Goal: Register for event/course

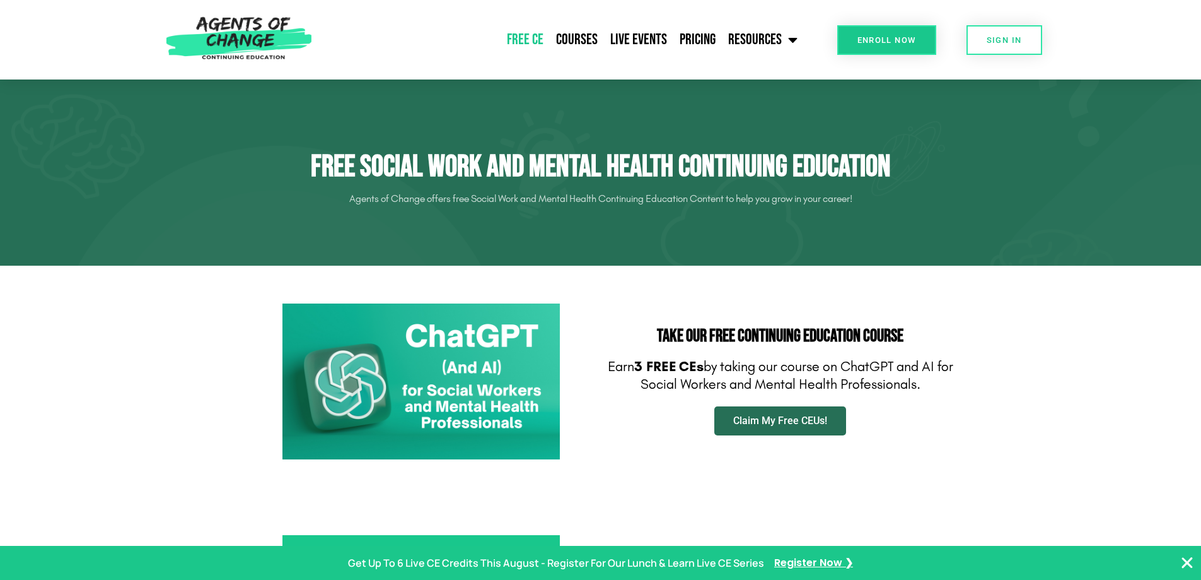
click at [795, 427] on link "Claim My Free CEUs!" at bounding box center [781, 420] width 132 height 29
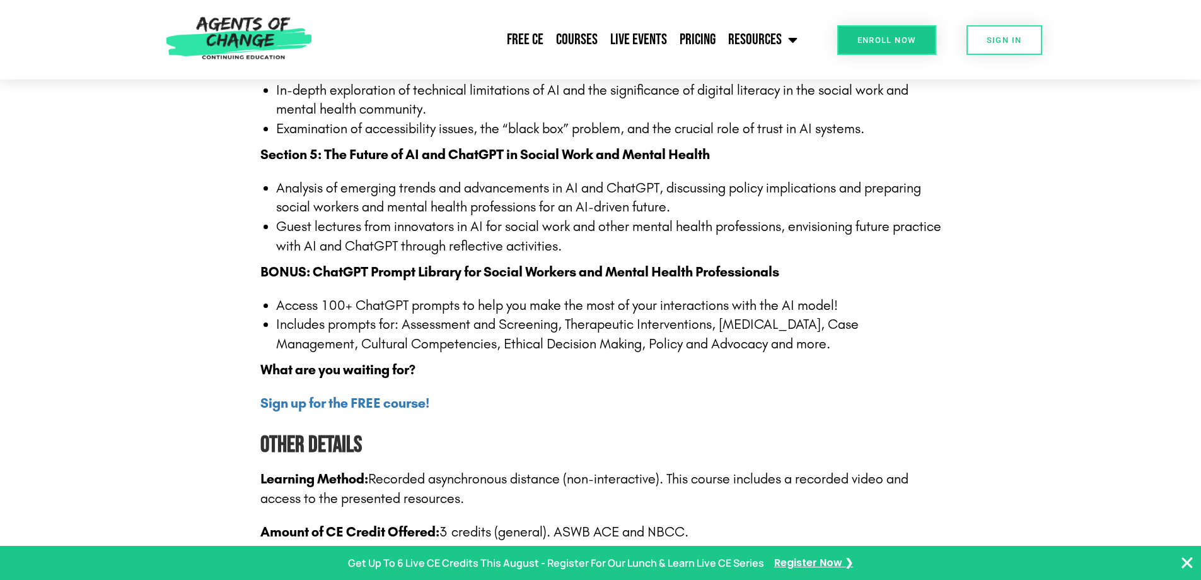
scroll to position [1135, 0]
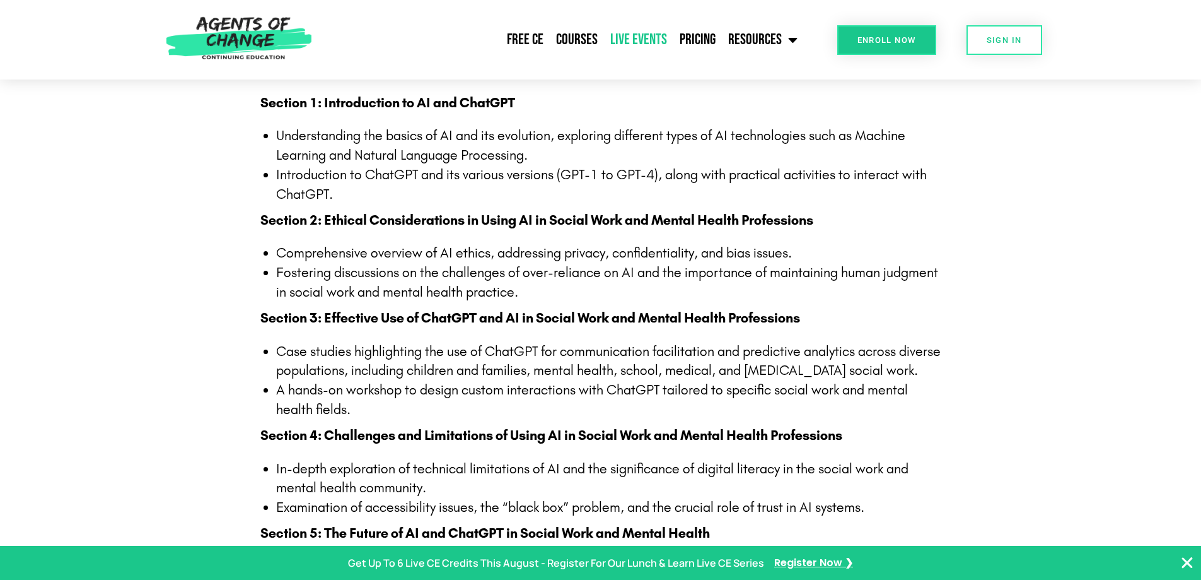
click at [640, 35] on link "Live Events" at bounding box center [638, 40] width 69 height 32
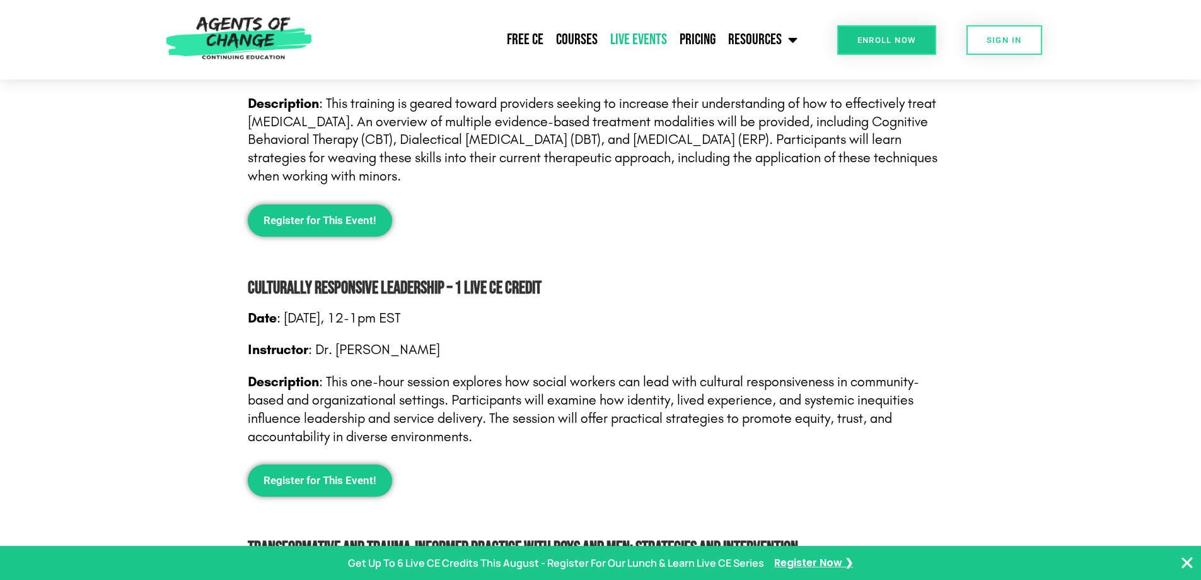
scroll to position [946, 0]
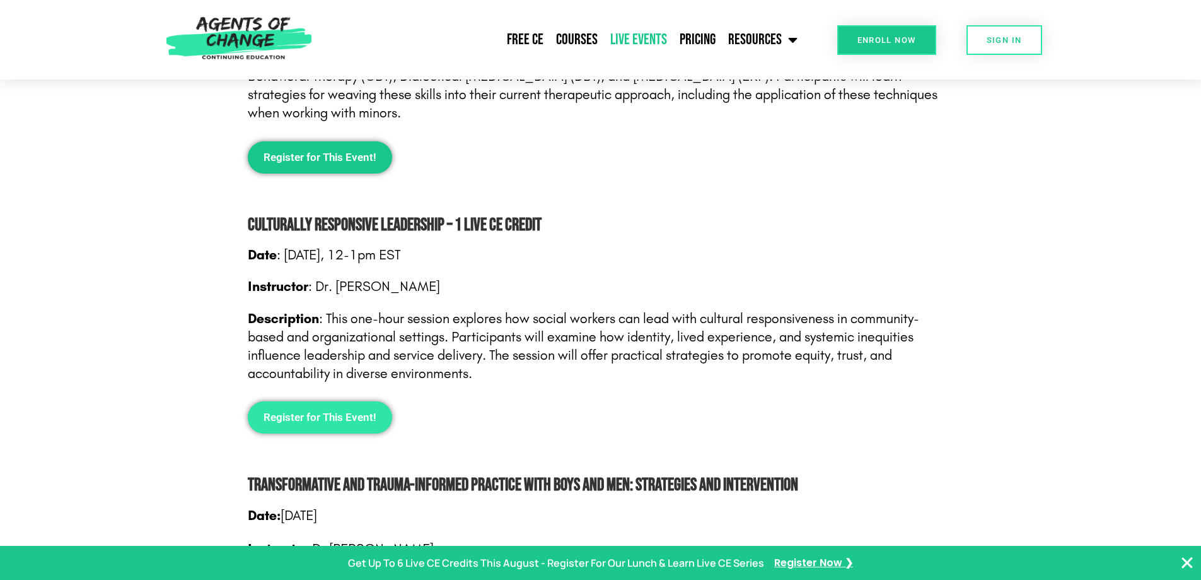
click at [308, 416] on span "Register for This Event!" at bounding box center [320, 417] width 113 height 11
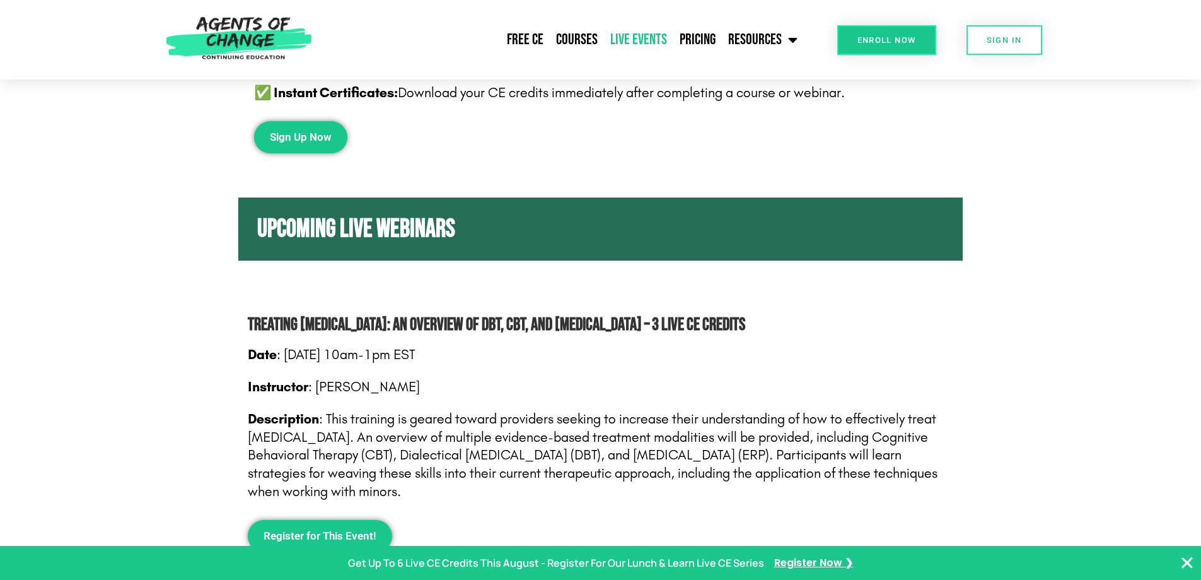
scroll to position [252, 0]
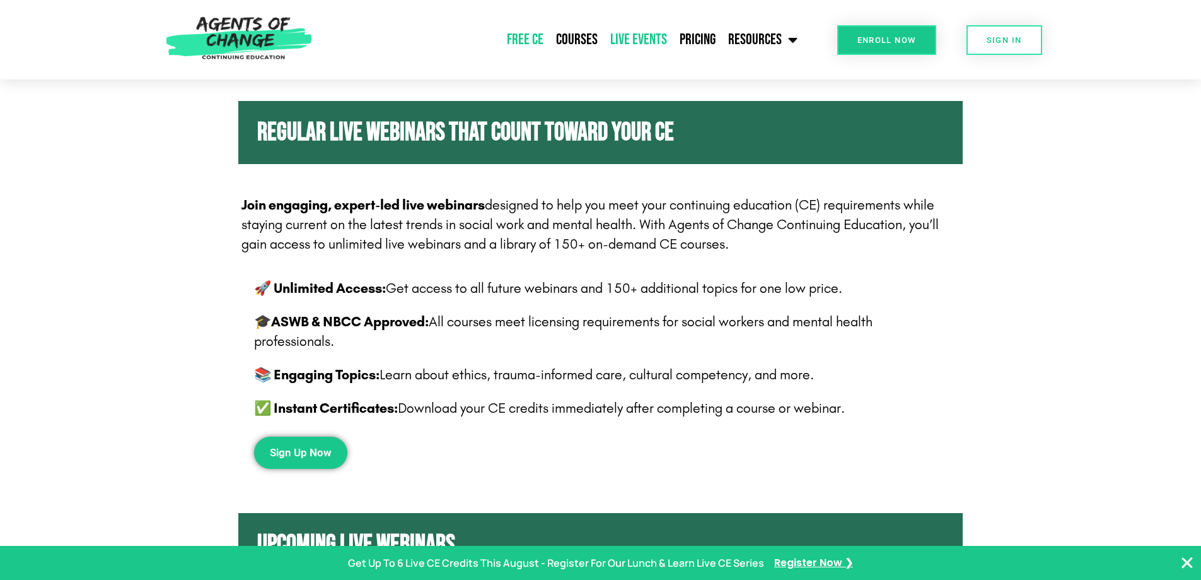
click at [534, 42] on link "Free CE" at bounding box center [525, 40] width 49 height 32
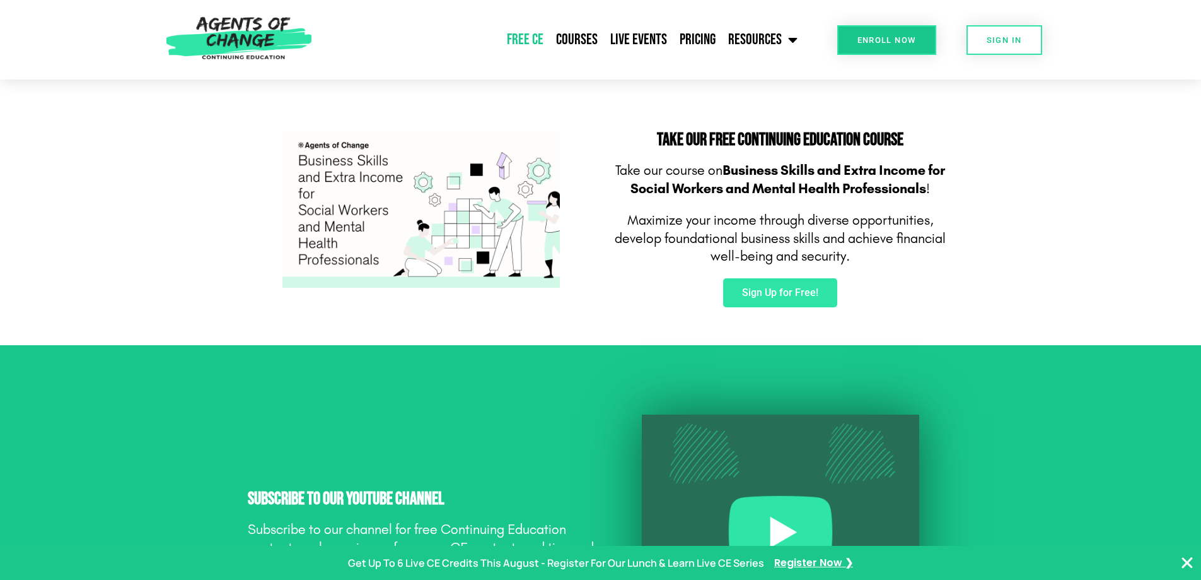
scroll to position [568, 0]
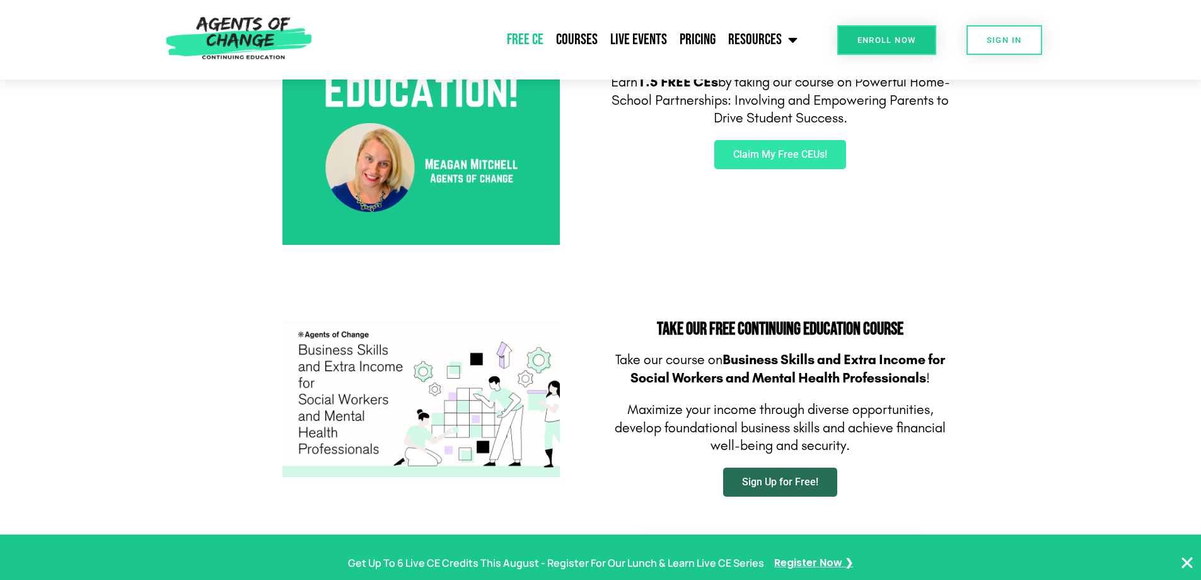
click at [780, 481] on span "Sign Up for Free!" at bounding box center [780, 482] width 76 height 10
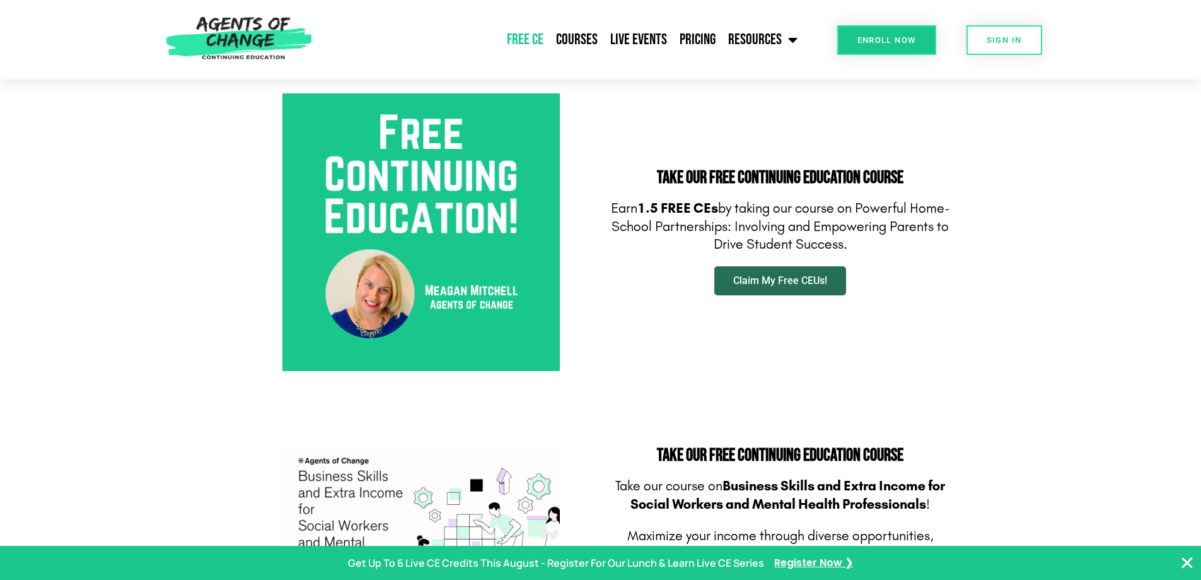
click at [775, 279] on span "Claim My Free CEUs!" at bounding box center [780, 281] width 94 height 10
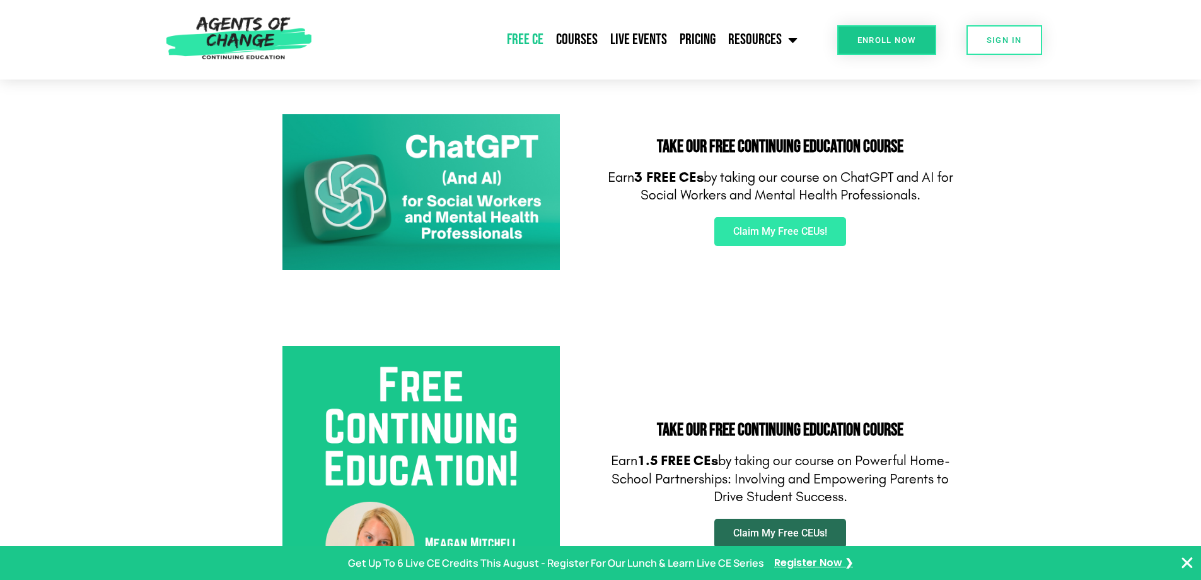
scroll to position [63, 0]
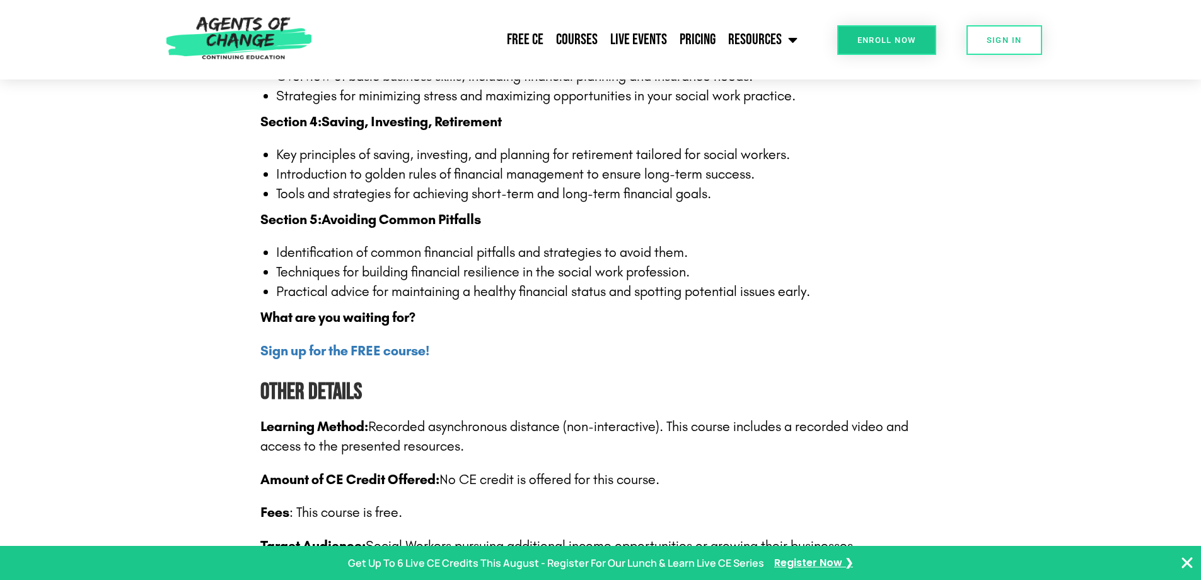
scroll to position [1514, 0]
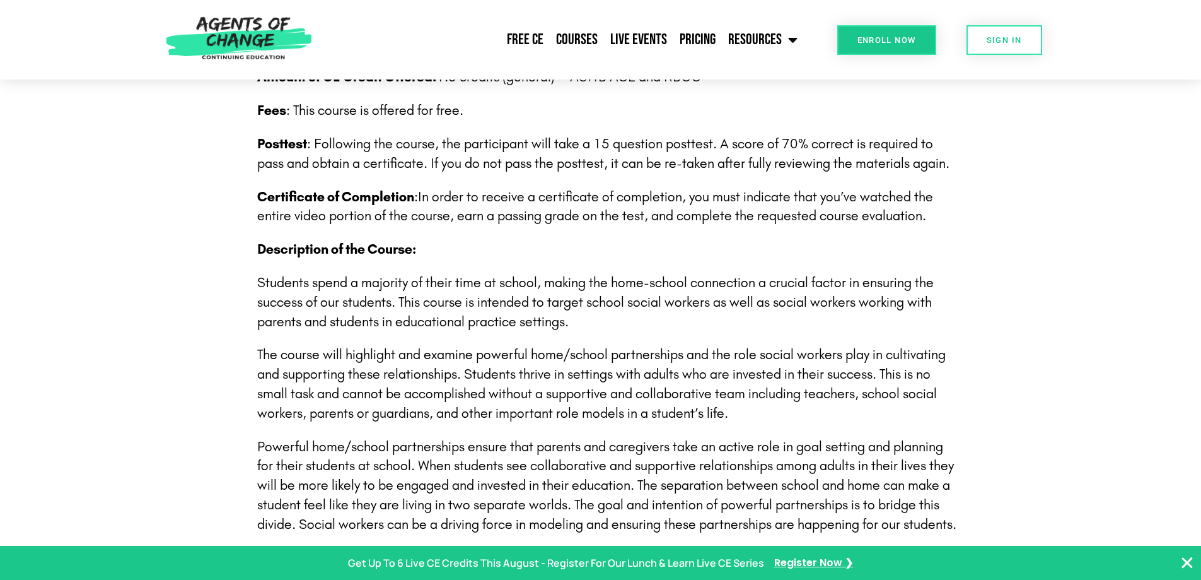
scroll to position [252, 0]
